Goal: Task Accomplishment & Management: Manage account settings

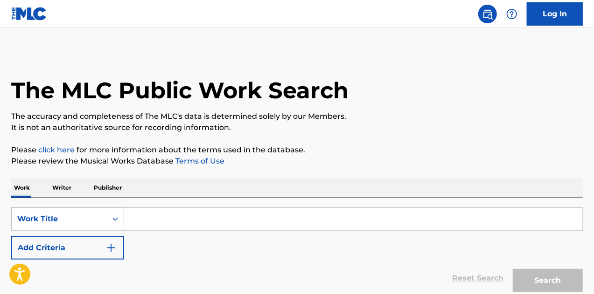
click at [565, 15] on link "Log In" at bounding box center [555, 13] width 56 height 23
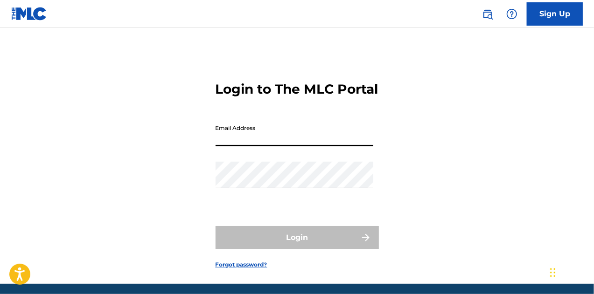
click at [259, 146] on input "Email Address" at bounding box center [294, 133] width 158 height 27
type input "[EMAIL_ADDRESS][DOMAIN_NAME]"
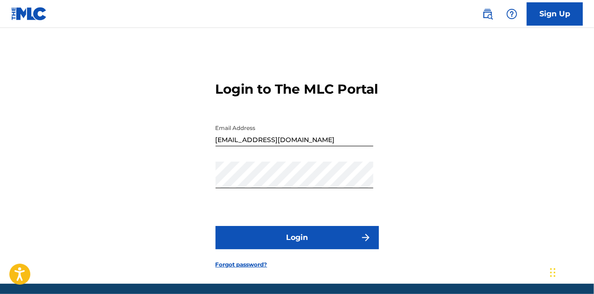
click at [288, 250] on button "Login" at bounding box center [296, 237] width 163 height 23
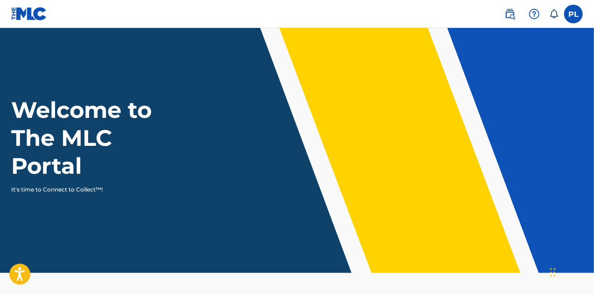
click at [570, 20] on label at bounding box center [573, 14] width 19 height 19
click at [573, 14] on input "PL [PERSON_NAME] [EMAIL_ADDRESS][DOMAIN_NAME] Notification Preferences Profile …" at bounding box center [573, 14] width 0 height 0
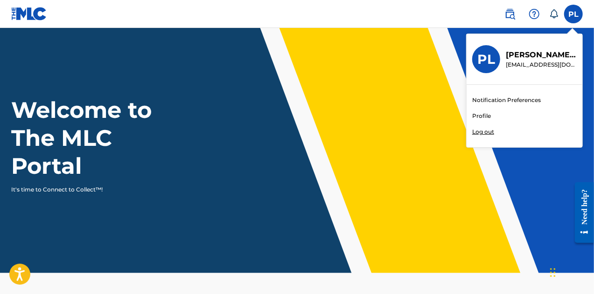
click at [484, 117] on link "Profile" at bounding box center [481, 116] width 19 height 8
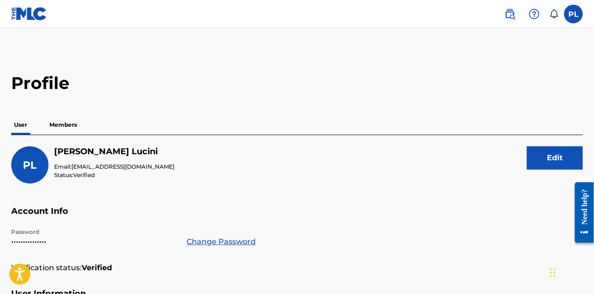
click at [57, 128] on p "Members" at bounding box center [63, 125] width 33 height 20
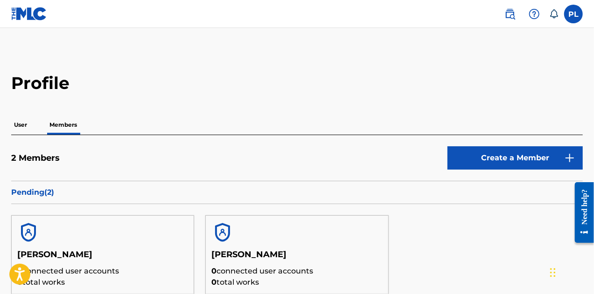
click at [211, 181] on div "Pending ( 2 )" at bounding box center [296, 192] width 571 height 23
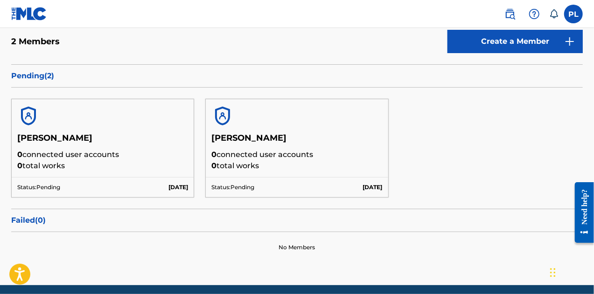
scroll to position [151, 0]
